Goal: Navigation & Orientation: Find specific page/section

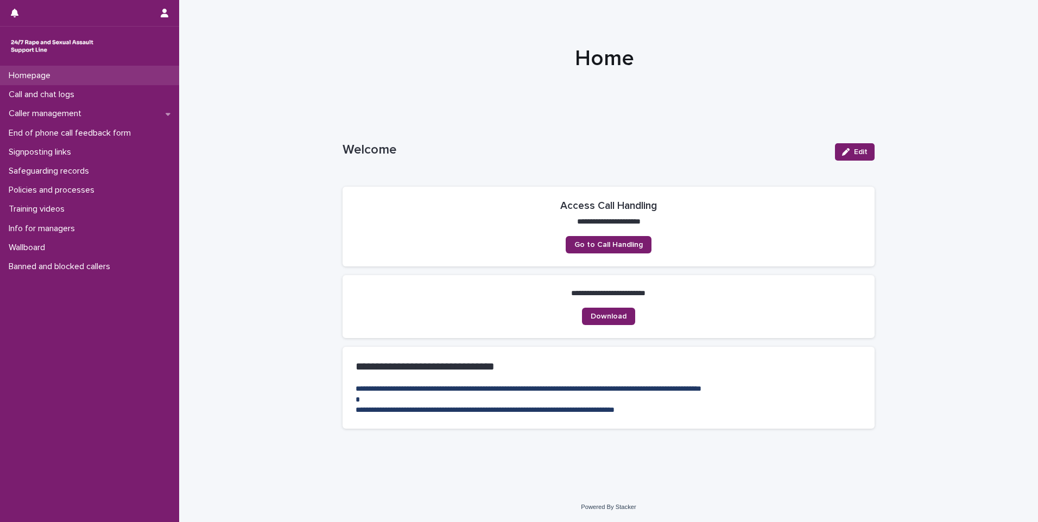
drag, startPoint x: 0, startPoint y: 0, endPoint x: 80, endPoint y: 73, distance: 108.4
click at [80, 73] on div "Homepage" at bounding box center [89, 75] width 179 height 19
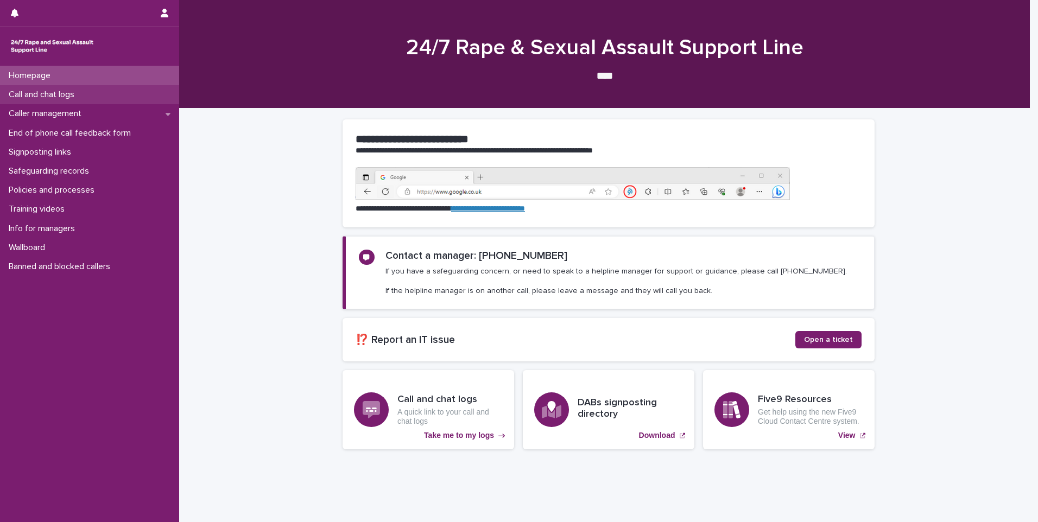
click at [95, 92] on div "Call and chat logs" at bounding box center [89, 94] width 179 height 19
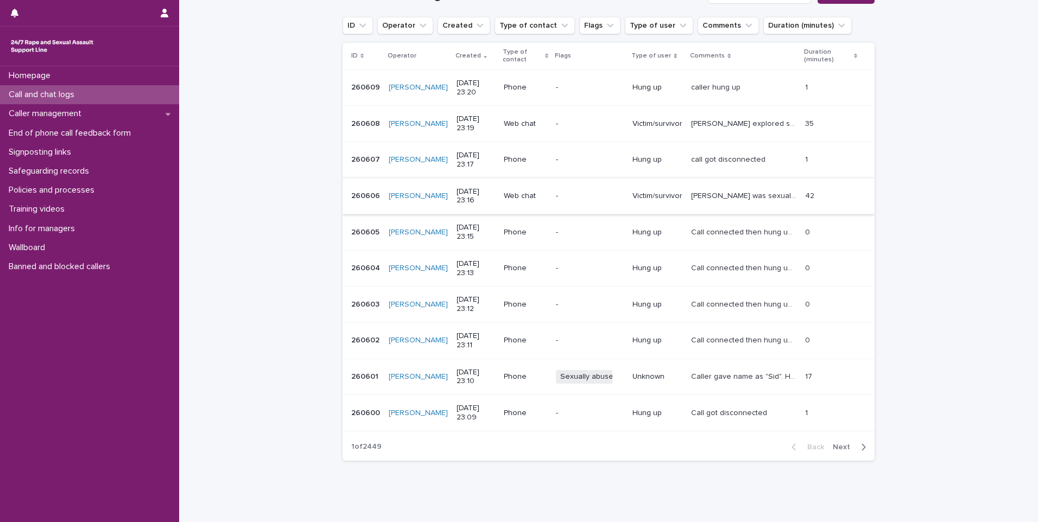
scroll to position [163, 0]
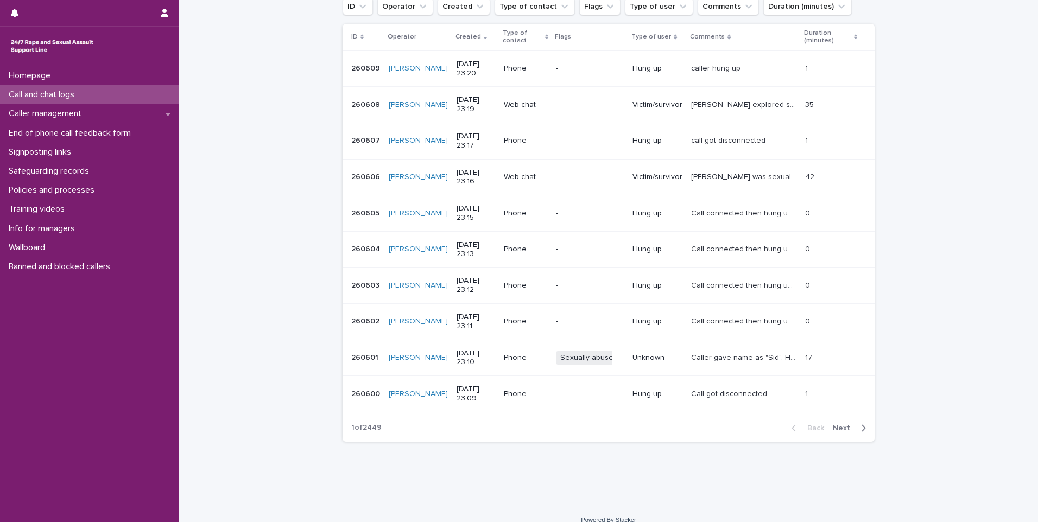
click at [844, 430] on span "Next" at bounding box center [845, 428] width 24 height 8
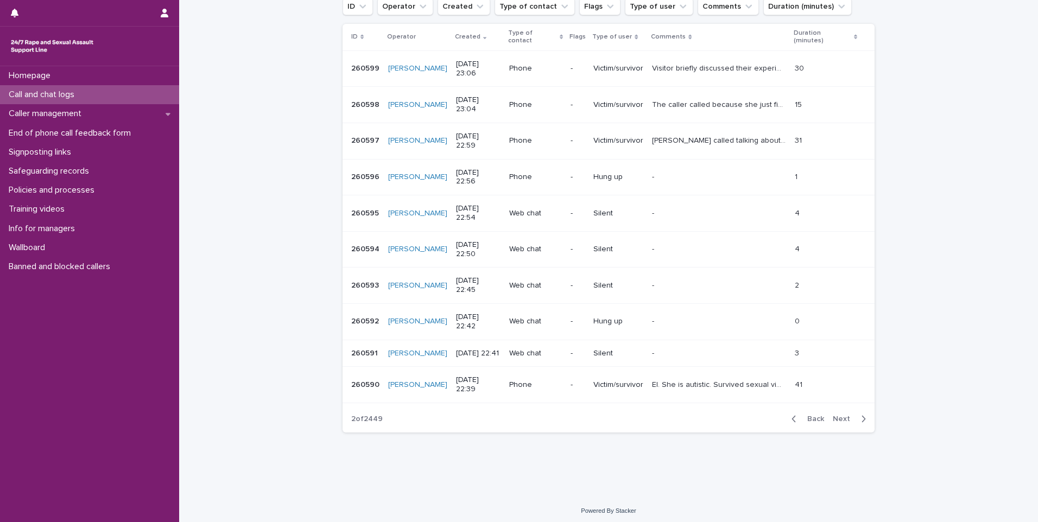
scroll to position [158, 0]
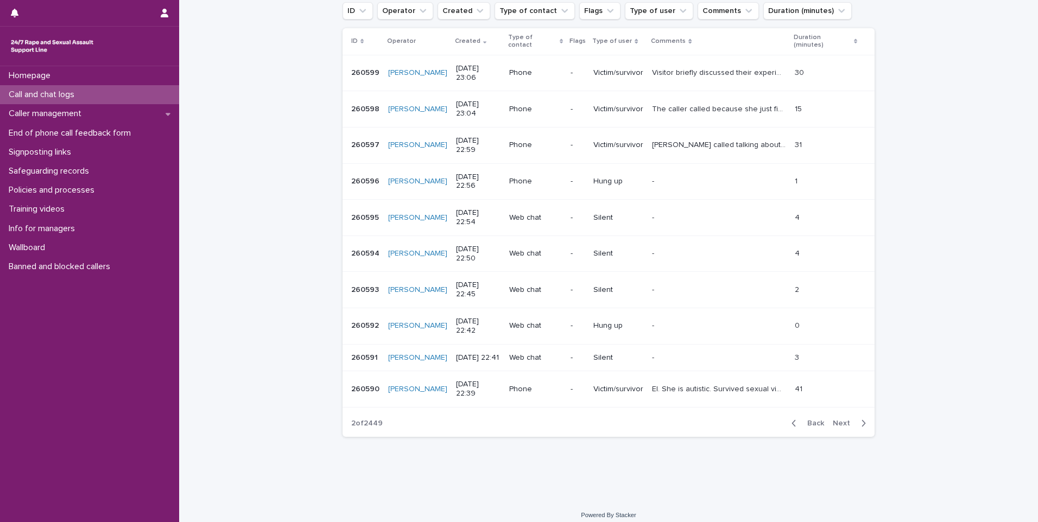
click at [803, 420] on span "Back" at bounding box center [812, 424] width 23 height 8
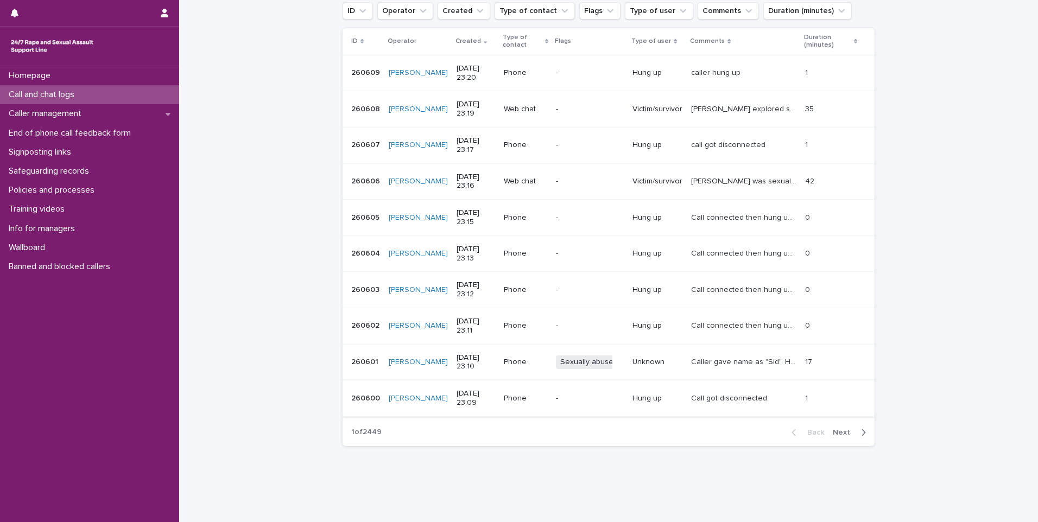
scroll to position [163, 0]
